Goal: Navigation & Orientation: Understand site structure

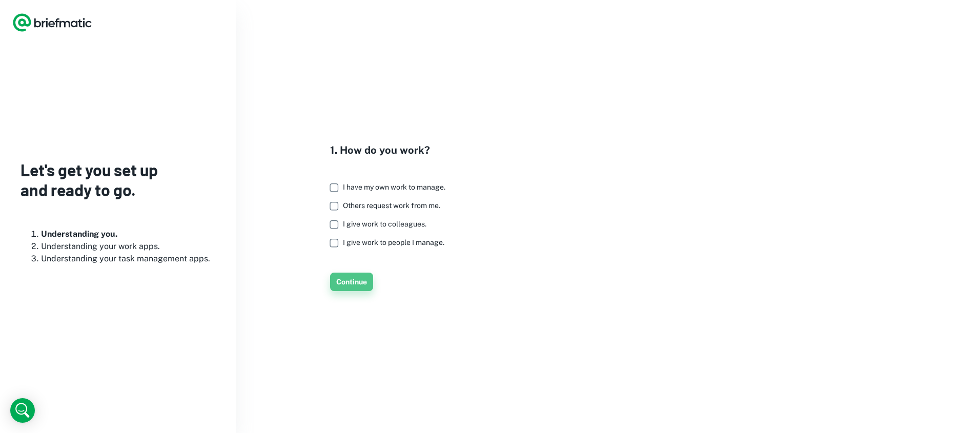
click at [349, 281] on button "Continue" at bounding box center [351, 282] width 43 height 18
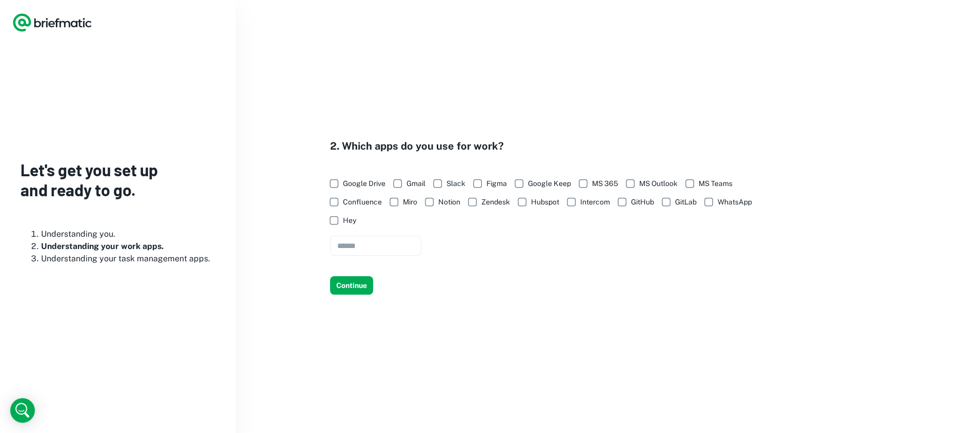
click at [349, 281] on button "Continue" at bounding box center [351, 285] width 43 height 18
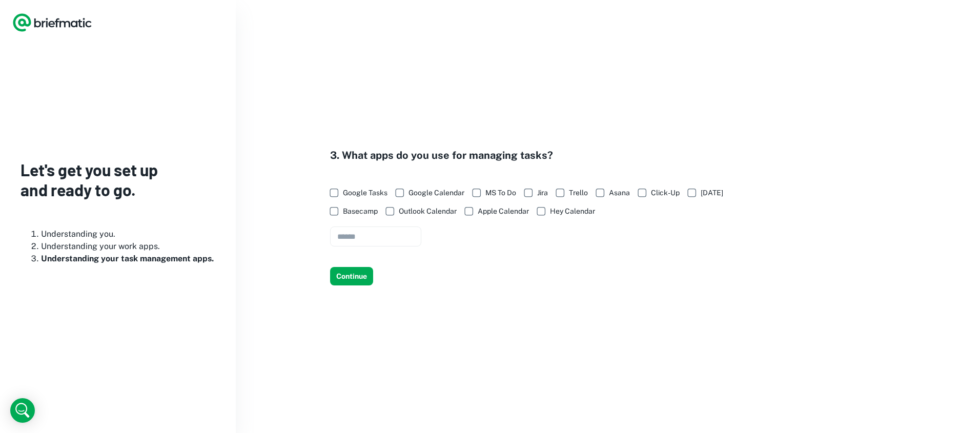
click at [349, 281] on button "Continue" at bounding box center [351, 276] width 43 height 18
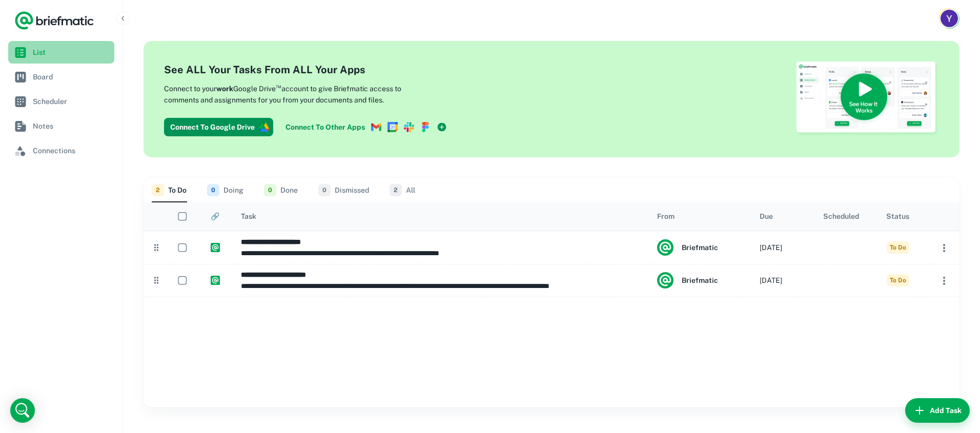
click at [46, 63] on link "List" at bounding box center [61, 52] width 106 height 23
click at [55, 85] on link "Board" at bounding box center [61, 77] width 106 height 23
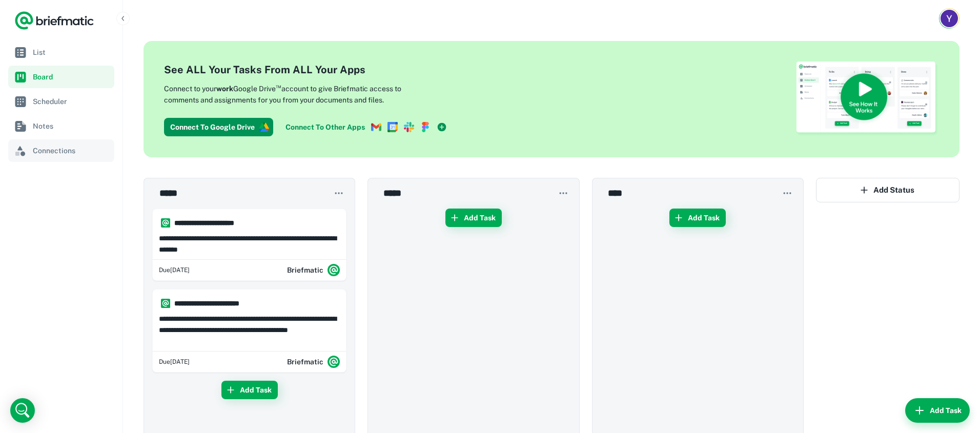
click at [73, 151] on span "Connections" at bounding box center [71, 150] width 77 height 11
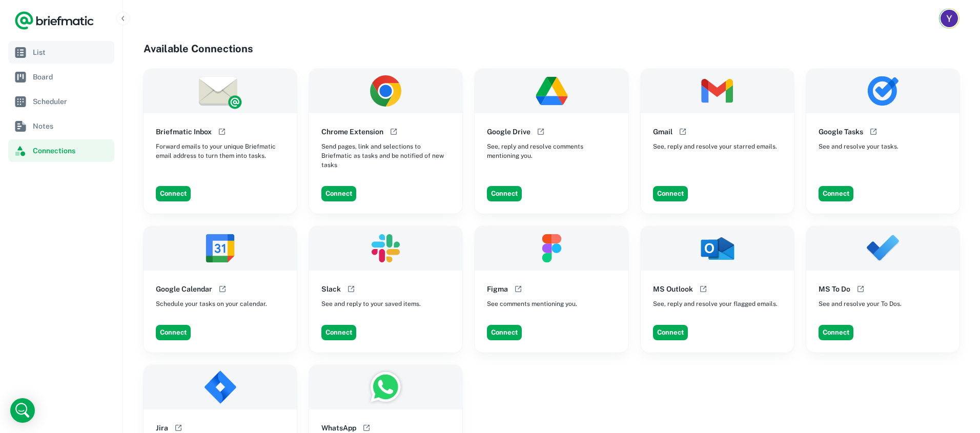
click at [59, 52] on span "List" at bounding box center [71, 52] width 77 height 11
